Goal: Use online tool/utility: Utilize a website feature to perform a specific function

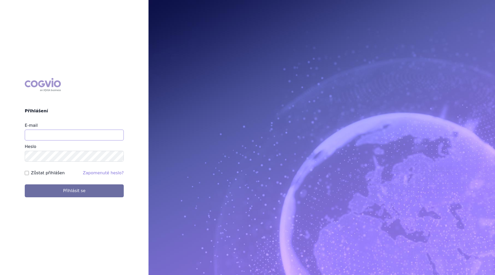
click at [89, 134] on input "E-mail" at bounding box center [74, 134] width 99 height 11
type input "[PERSON_NAME][EMAIL_ADDRESS][PERSON_NAME][DOMAIN_NAME]"
click at [25, 184] on button "Přihlásit se" at bounding box center [74, 190] width 99 height 13
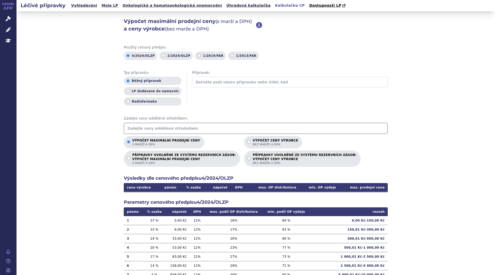
click at [253, 142] on p "Výpočet ceny výrobce bez marže a DPH" at bounding box center [275, 142] width 45 height 8
click at [251, 142] on input "Výpočet ceny výrobce bez marže a DPH" at bounding box center [248, 141] width 3 height 3
radio input "true"
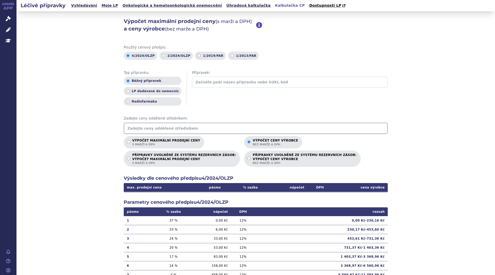
click at [206, 125] on input "text" at bounding box center [256, 127] width 264 height 11
click at [132, 139] on p "Výpočet maximální prodejní ceny s marží a DPH" at bounding box center [166, 142] width 68 height 8
click at [130, 140] on input "Výpočet maximální prodejní ceny s marží a DPH" at bounding box center [128, 141] width 3 height 3
radio input "true"
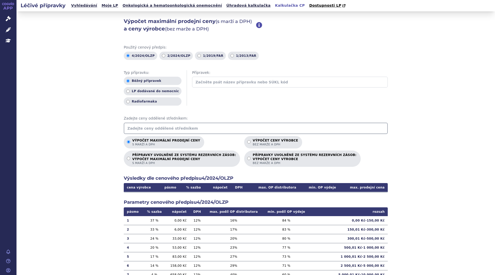
click at [135, 129] on input "text" at bounding box center [256, 127] width 264 height 11
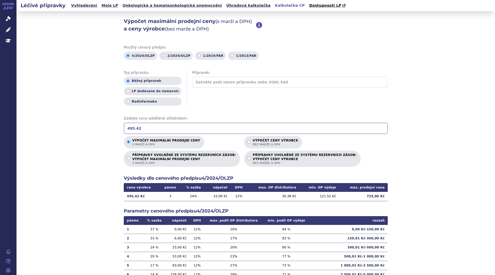
type input "495.42"
click at [94, 143] on div "Výpočet maximální prodejní ceny (s marží a DPH) a ceny výrobce (bez marže a DPH…" at bounding box center [255, 161] width 478 height 301
